Goal: Task Accomplishment & Management: Use online tool/utility

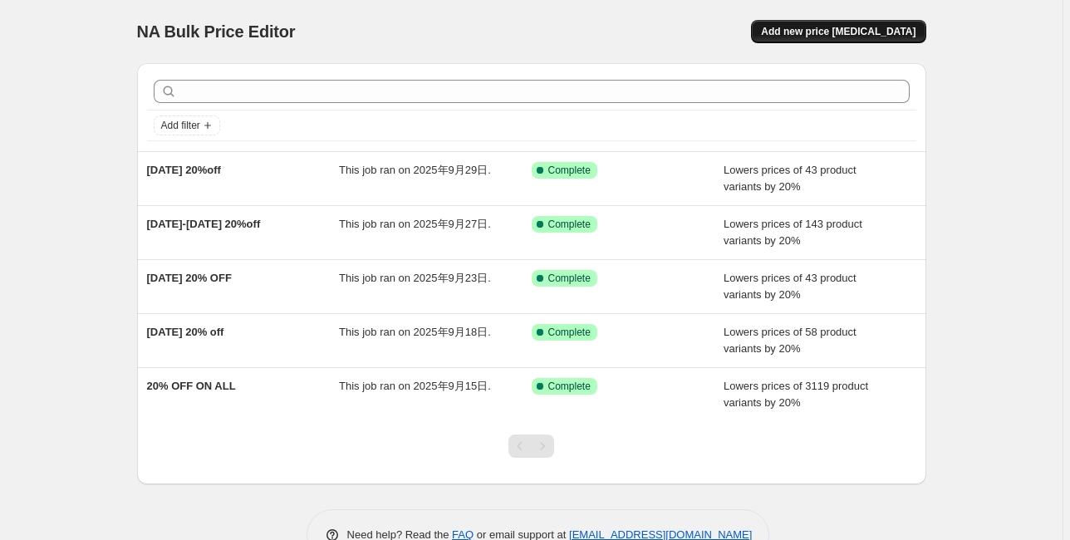
click at [873, 26] on span "Add new price [MEDICAL_DATA]" at bounding box center [838, 31] width 155 height 13
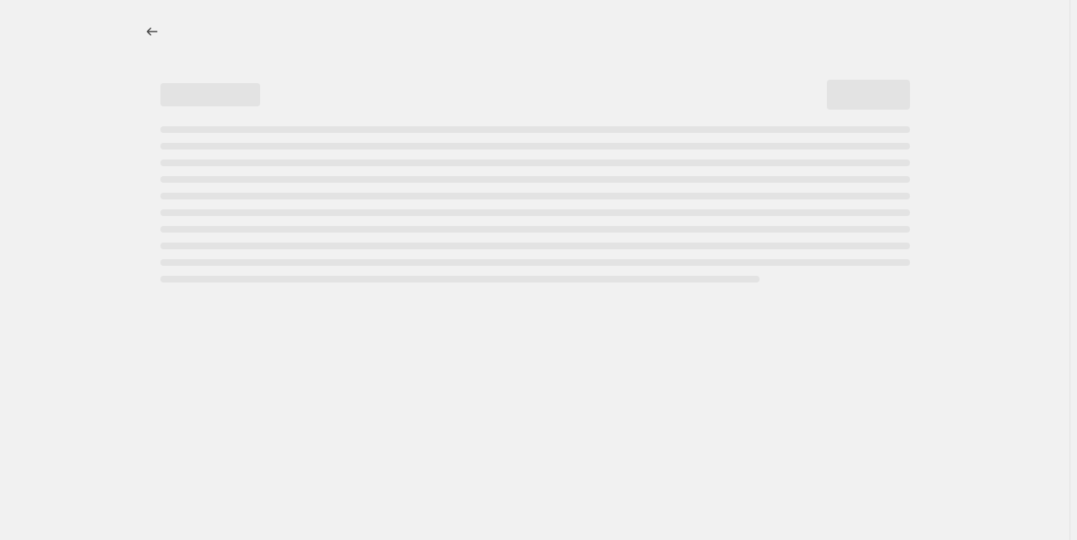
select select "percentage"
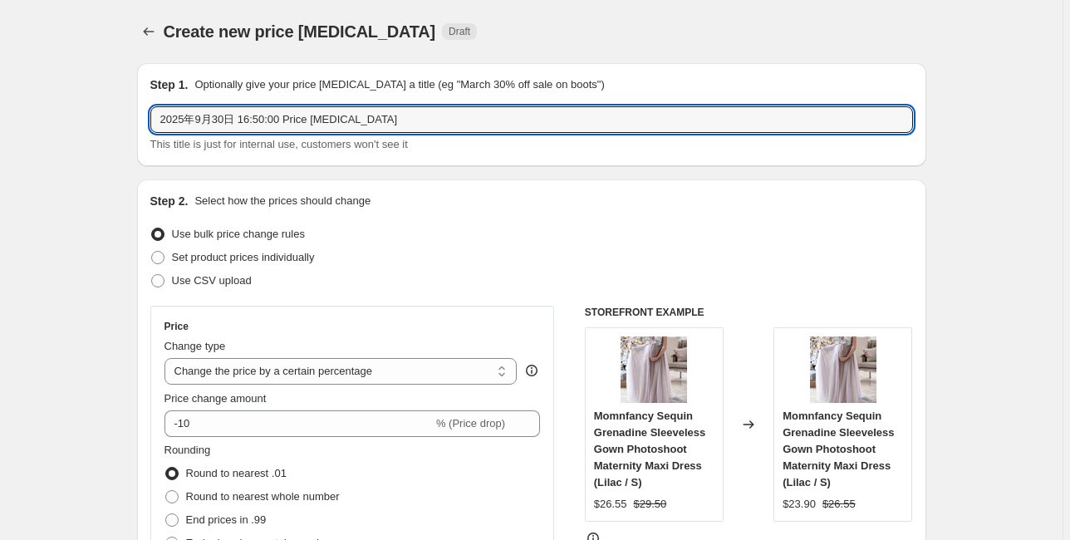
drag, startPoint x: 382, startPoint y: 120, endPoint x: 118, endPoint y: 126, distance: 264.3
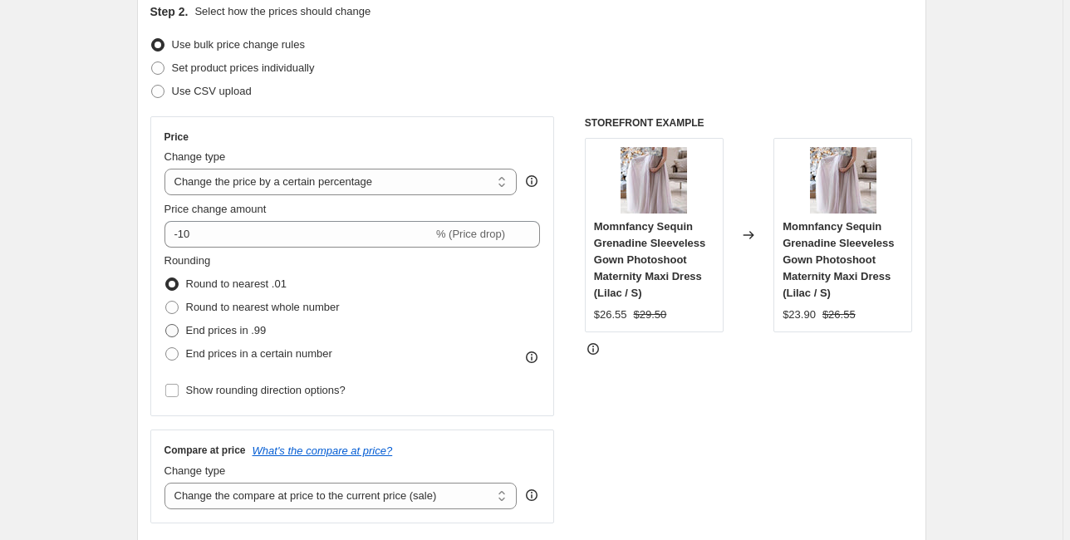
scroll to position [266, 0]
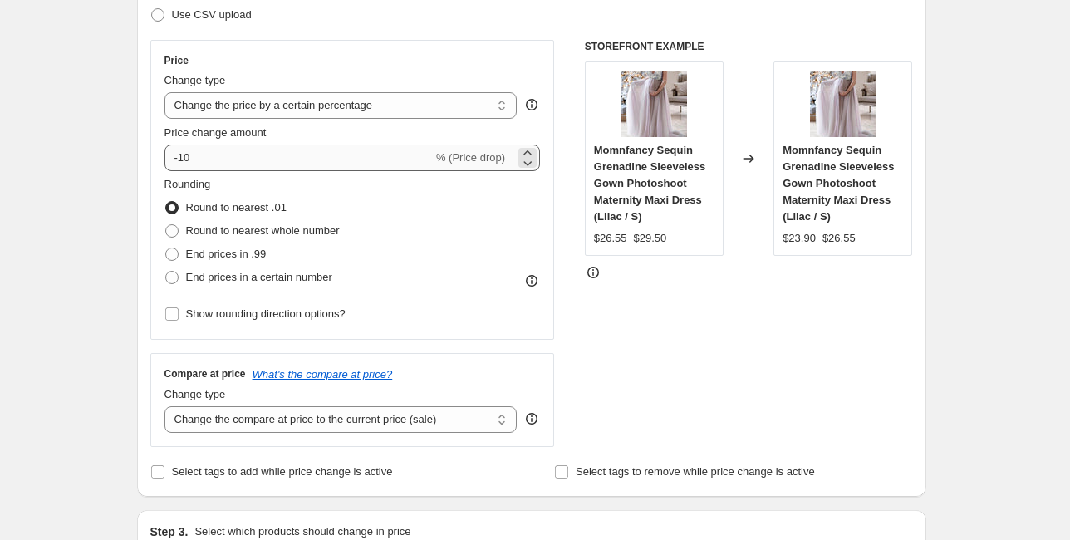
type input "[DATE] 20%off"
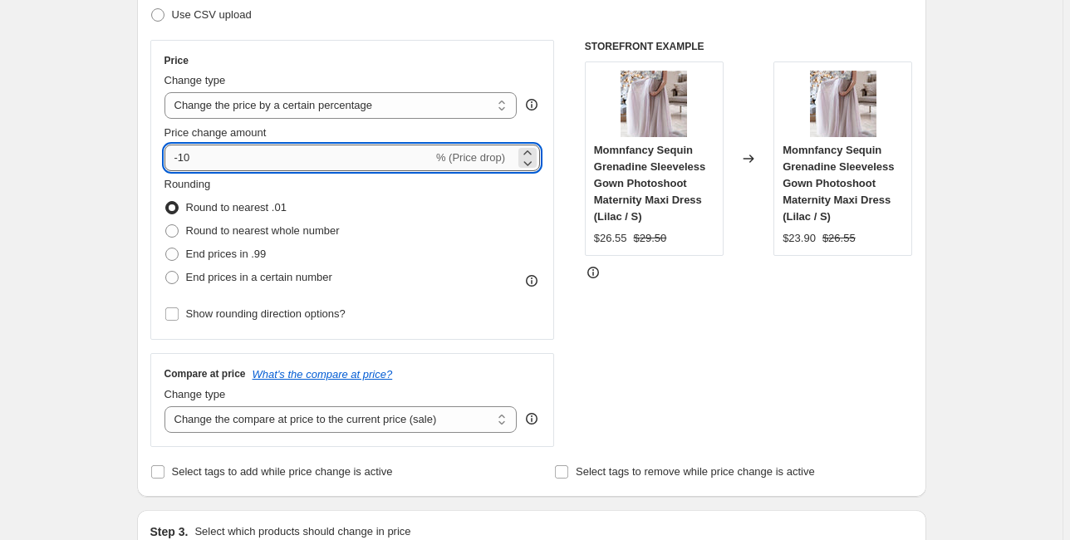
click at [240, 163] on input "-10" at bounding box center [299, 158] width 268 height 27
type input "-1"
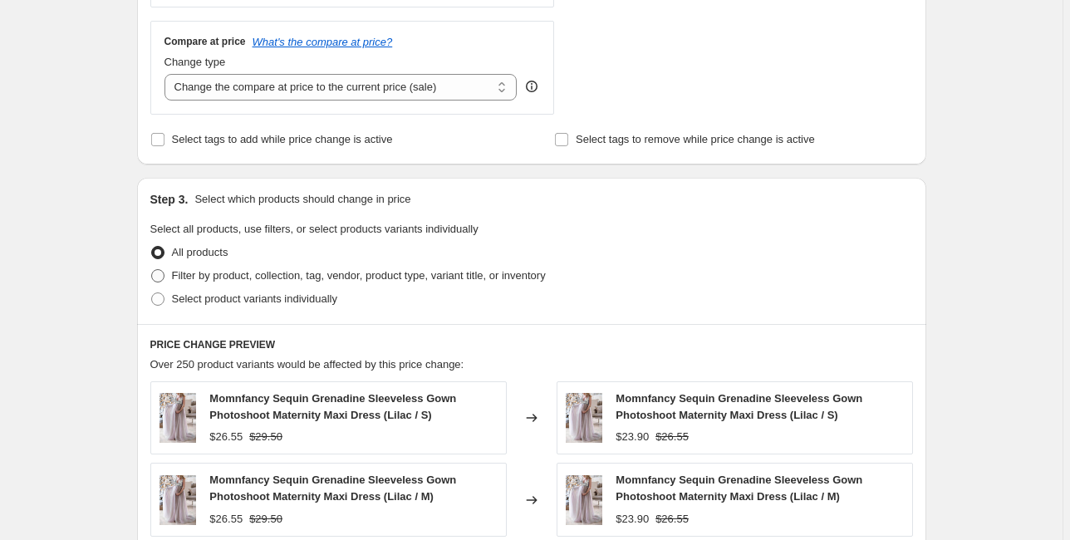
scroll to position [598, 0]
type input "-20"
click at [276, 274] on span "Filter by product, collection, tag, vendor, product type, variant title, or inv…" at bounding box center [359, 275] width 374 height 12
click at [152, 270] on input "Filter by product, collection, tag, vendor, product type, variant title, or inv…" at bounding box center [151, 269] width 1 height 1
radio input "true"
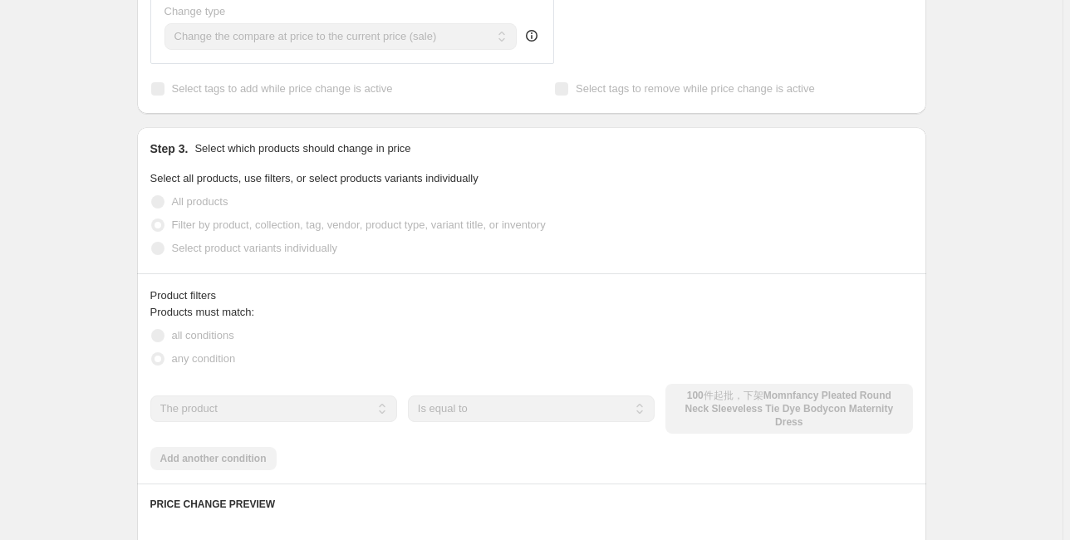
scroll to position [665, 0]
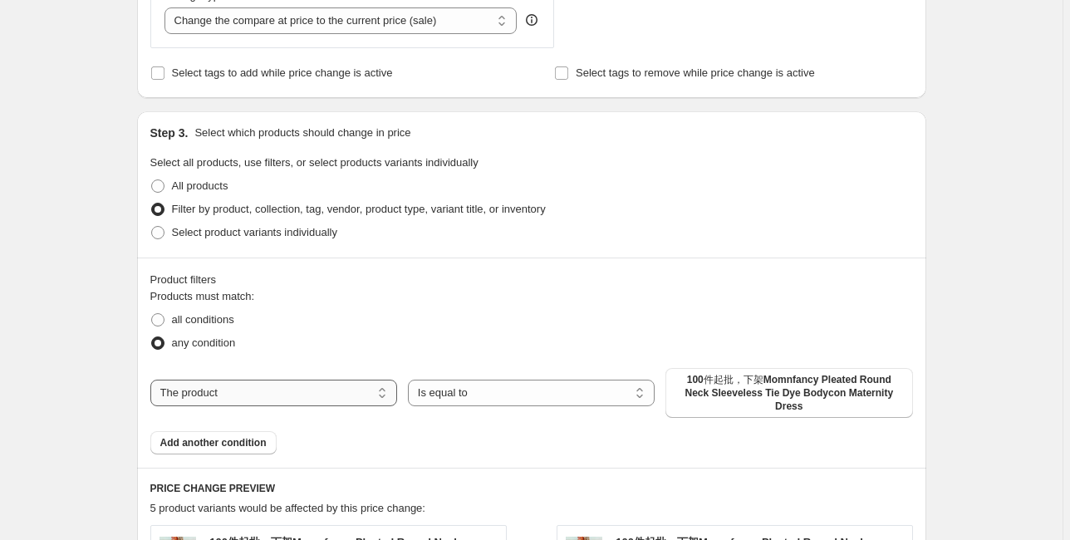
click at [294, 382] on select "The product The product's collection The product's tag The product's vendor The…" at bounding box center [273, 393] width 247 height 27
select select "tag"
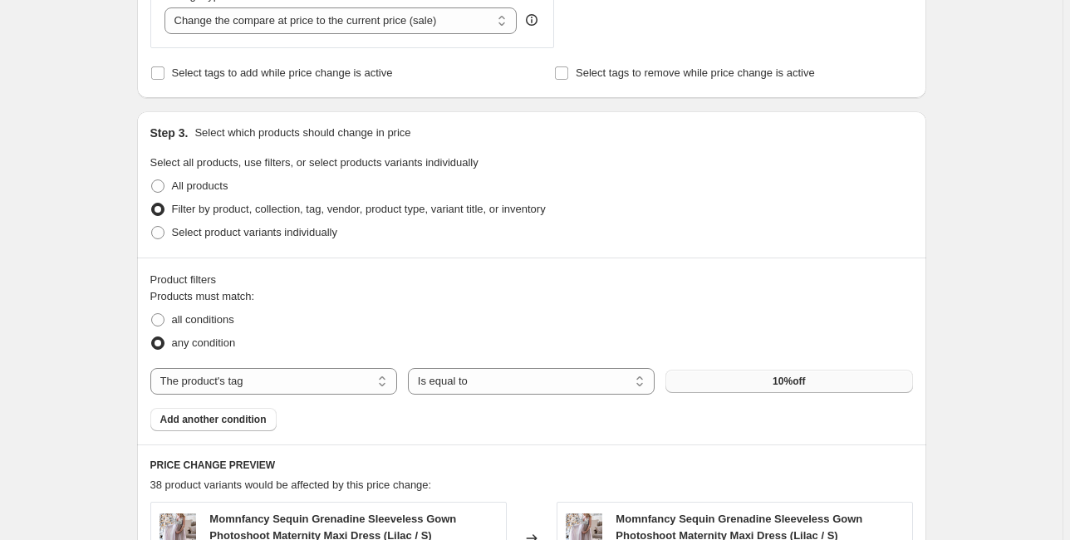
click at [721, 383] on button "10%off" at bounding box center [789, 381] width 247 height 23
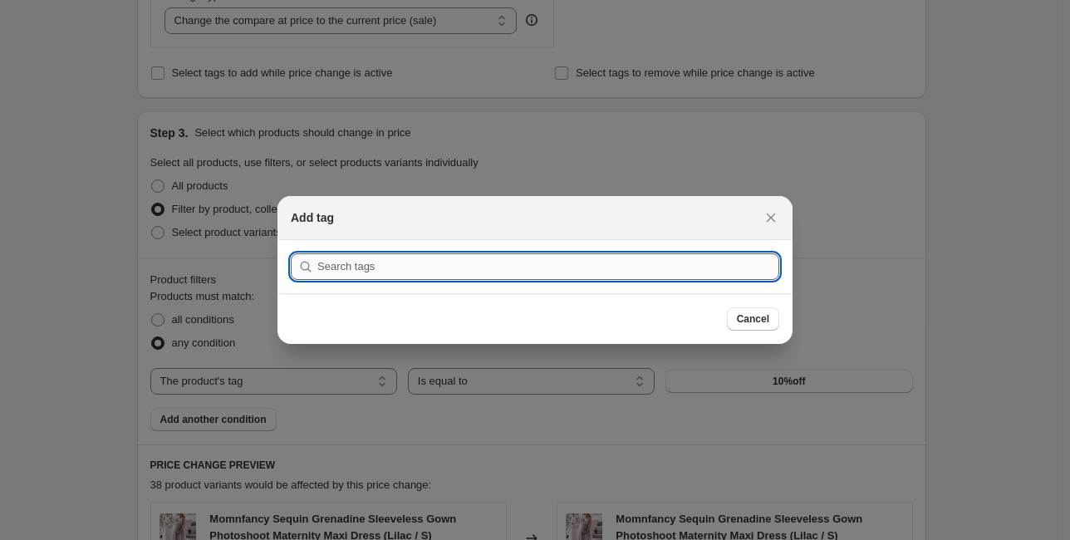
click at [402, 266] on input ":r2f:" at bounding box center [548, 266] width 462 height 27
type input "[DATE]"
click at [291, 240] on button "Submit" at bounding box center [314, 248] width 47 height 17
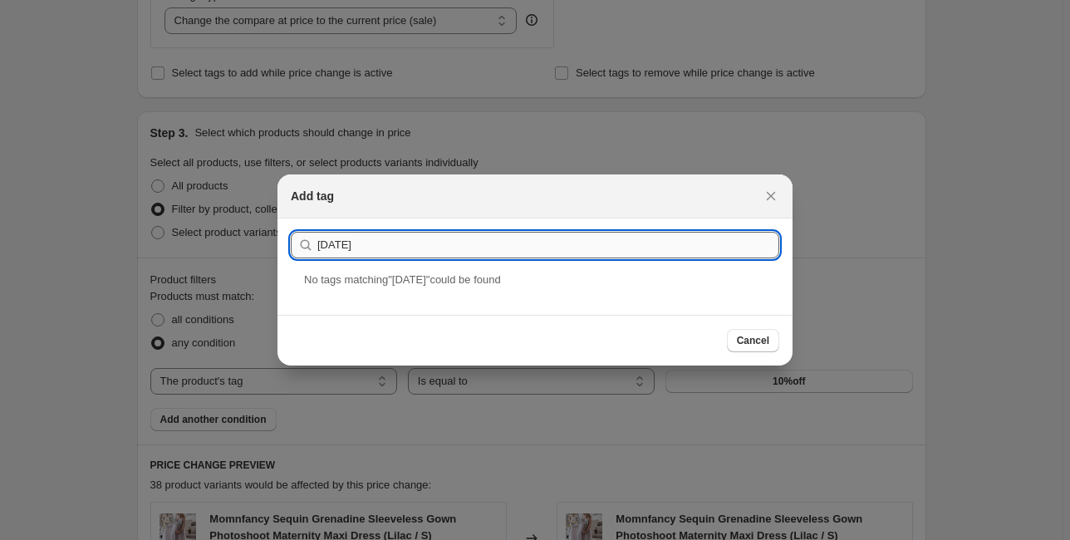
click at [559, 249] on input "[DATE]" at bounding box center [548, 245] width 462 height 27
click at [291, 219] on button "Submit" at bounding box center [314, 227] width 47 height 17
click at [431, 297] on div "[DATE]" at bounding box center [535, 294] width 515 height 44
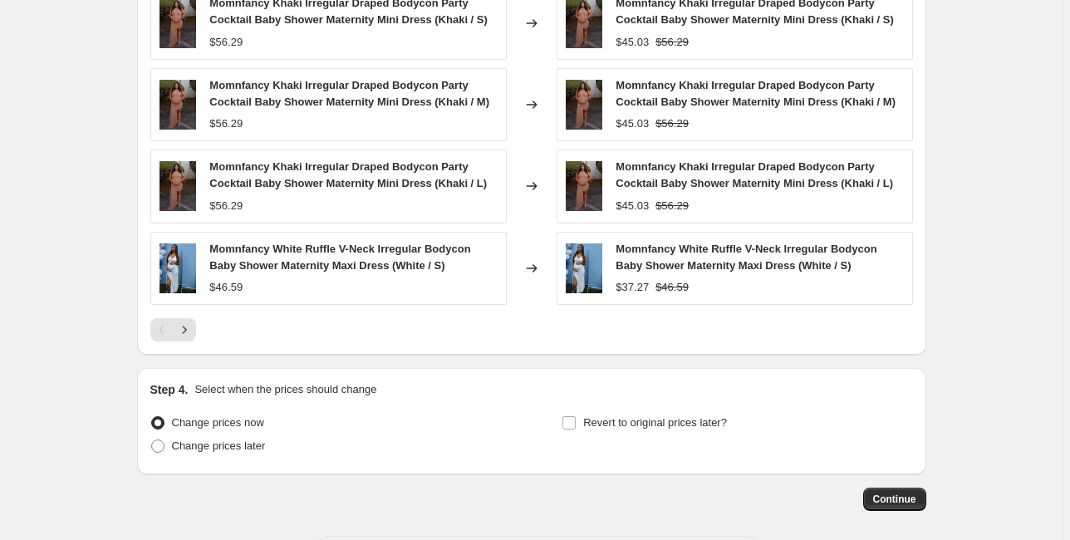
scroll to position [1349, 0]
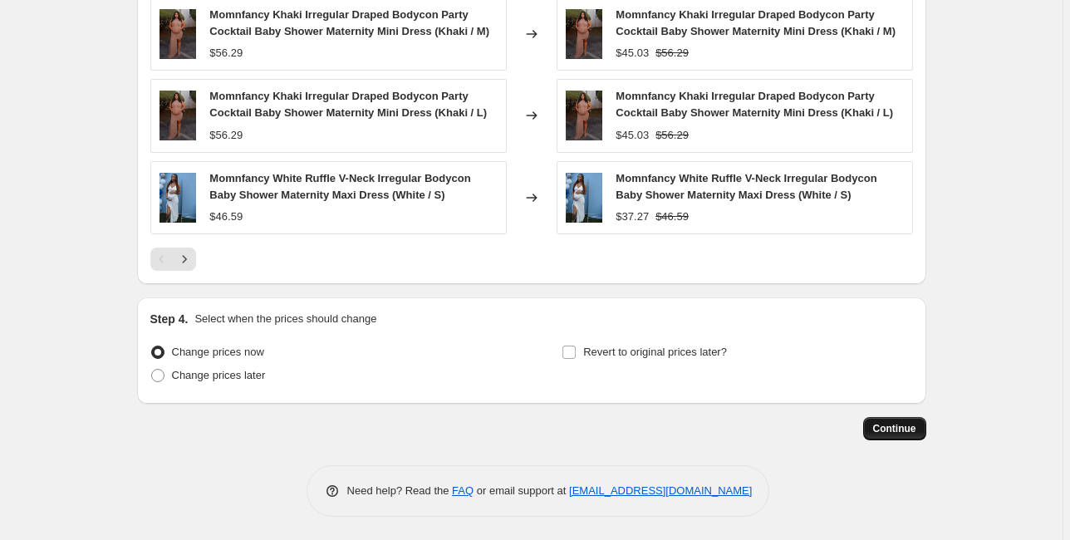
click at [884, 420] on button "Continue" at bounding box center [894, 428] width 63 height 23
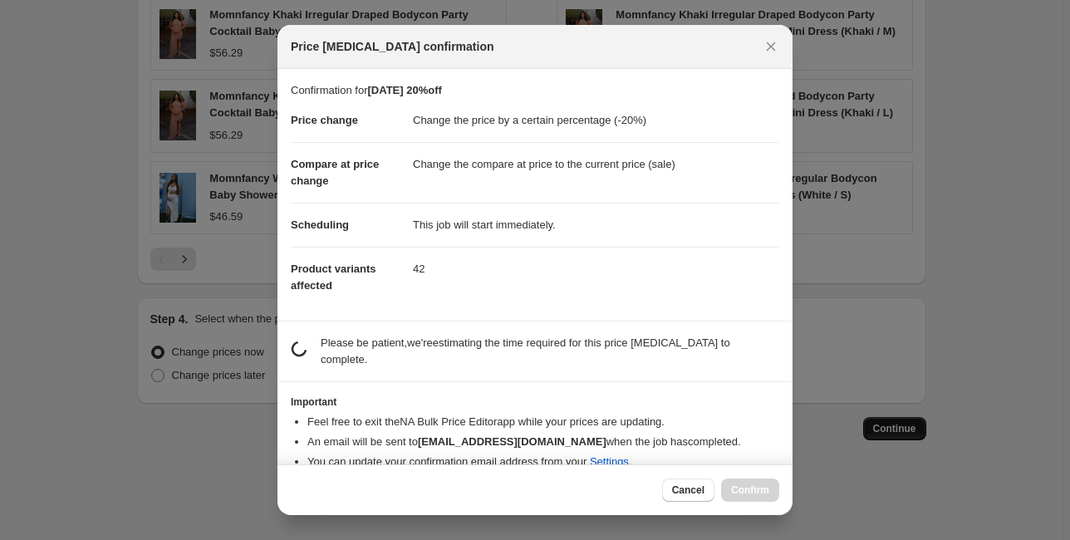
scroll to position [0, 0]
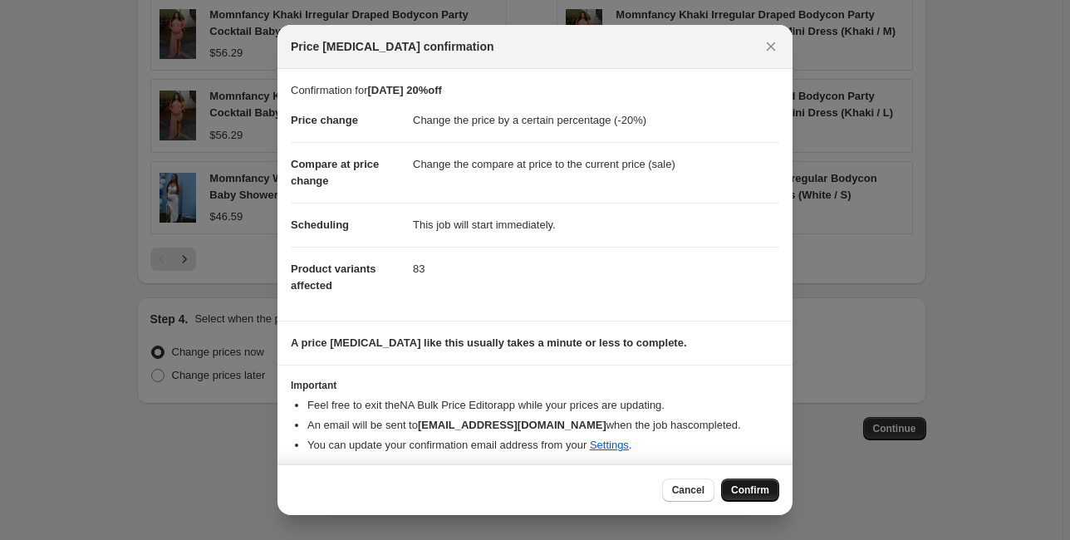
click at [766, 488] on span "Confirm" at bounding box center [750, 490] width 38 height 13
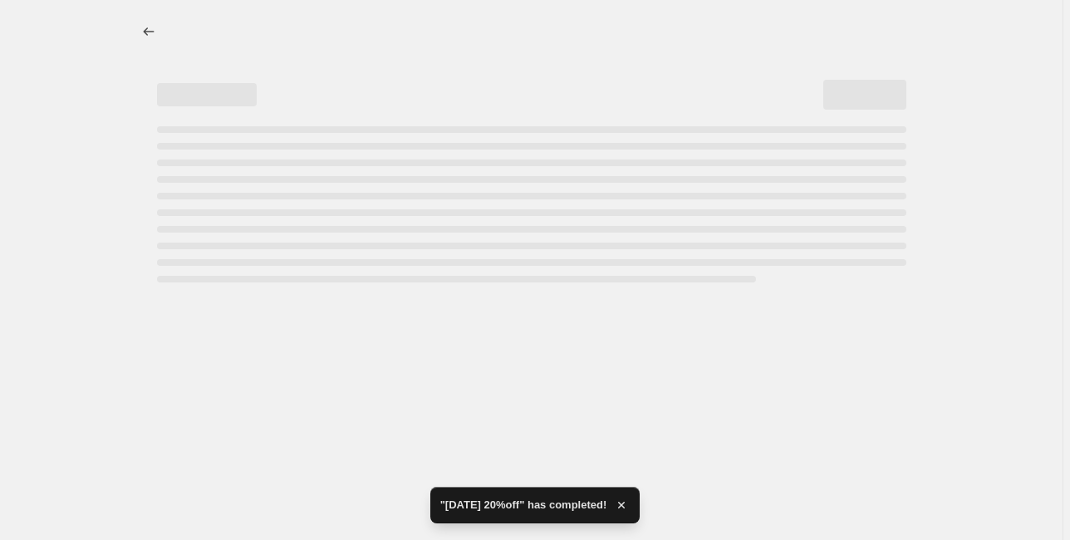
select select "percentage"
select select "tag"
